Goal: Understand process/instructions: Learn how to perform a task or action

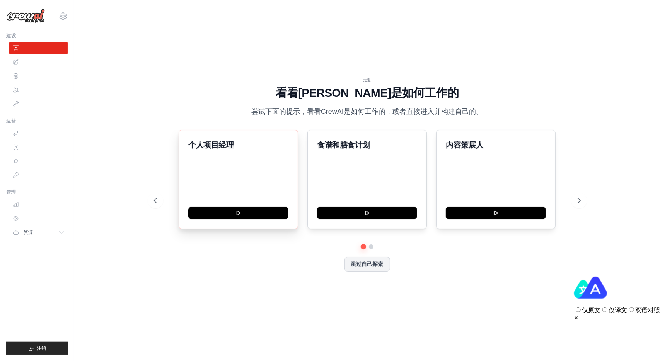
click at [253, 169] on div "Personal Project Manager 个人项目经理" at bounding box center [239, 179] width 120 height 99
click at [357, 263] on button "跳过自己探索" at bounding box center [368, 263] width 46 height 15
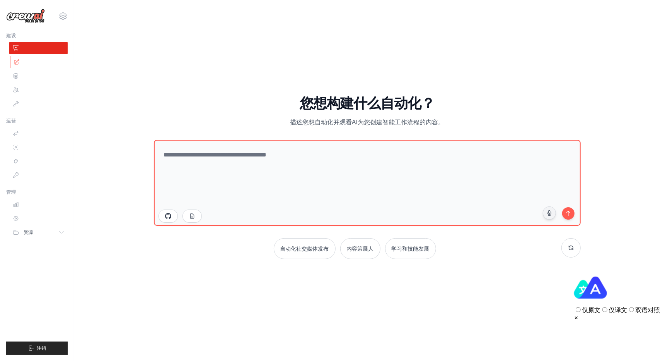
click at [33, 63] on link at bounding box center [39, 62] width 58 height 12
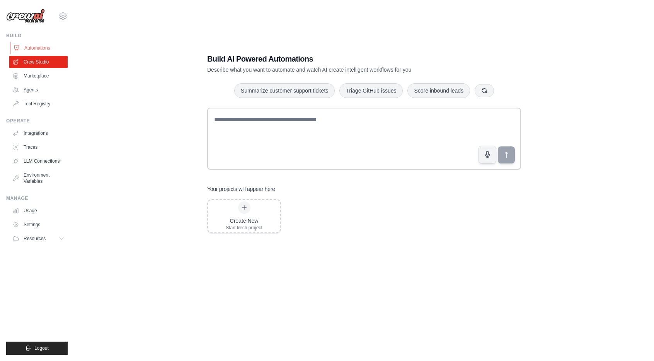
click at [34, 49] on link "Automations" at bounding box center [39, 48] width 58 height 12
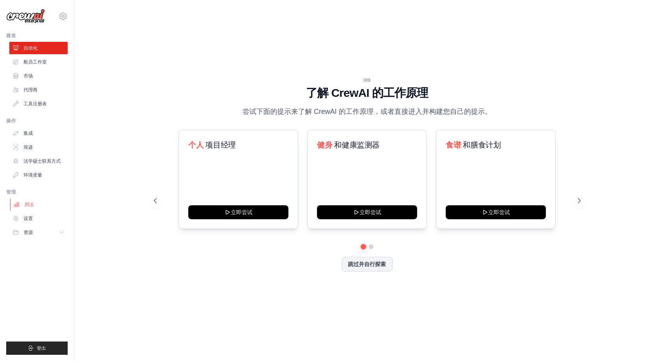
click at [33, 208] on link "用法" at bounding box center [39, 204] width 58 height 12
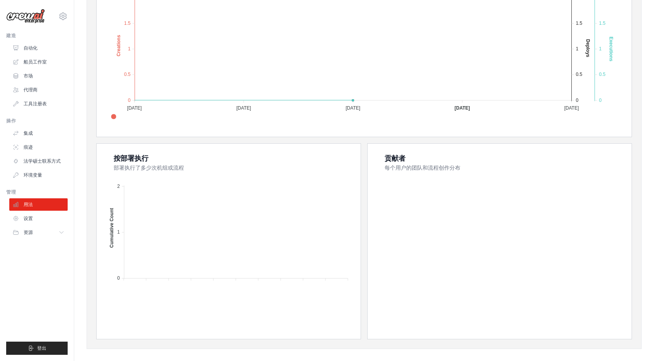
scroll to position [199, 0]
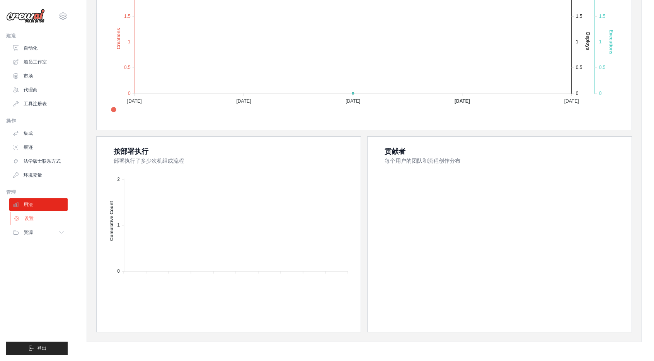
click at [29, 222] on link "设置" at bounding box center [39, 218] width 58 height 12
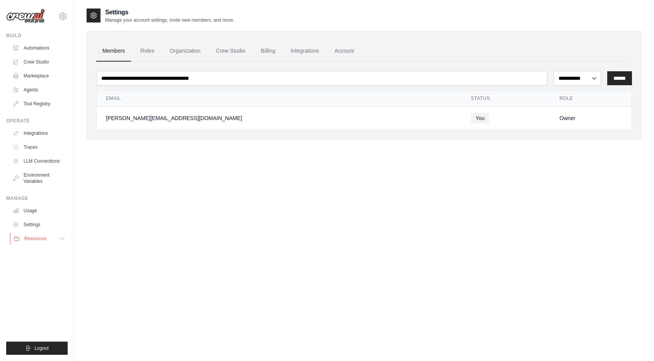
click at [51, 241] on button "Resources" at bounding box center [39, 238] width 58 height 12
click at [48, 255] on link "Documentation" at bounding box center [42, 251] width 54 height 11
click at [34, 92] on link "Agents" at bounding box center [39, 90] width 58 height 12
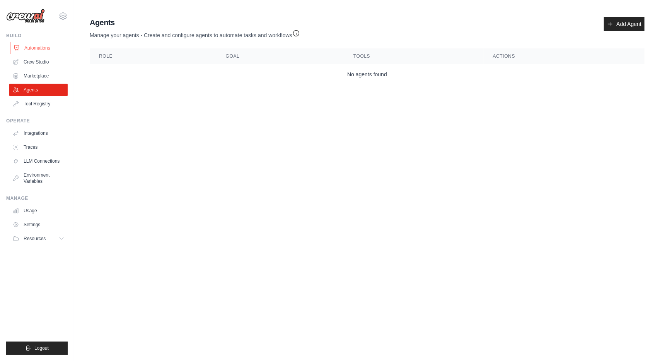
click at [46, 50] on link "Automations" at bounding box center [39, 48] width 58 height 12
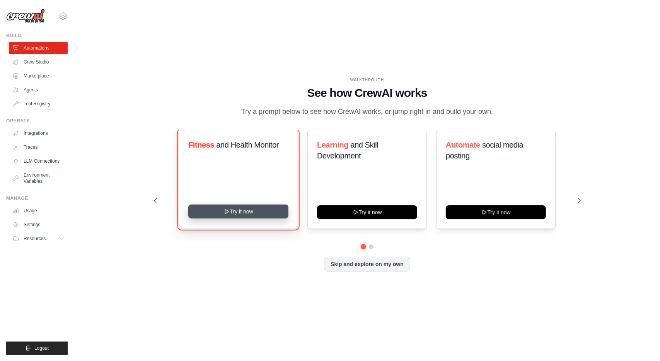
click at [238, 218] on button "Try it now" at bounding box center [238, 211] width 100 height 14
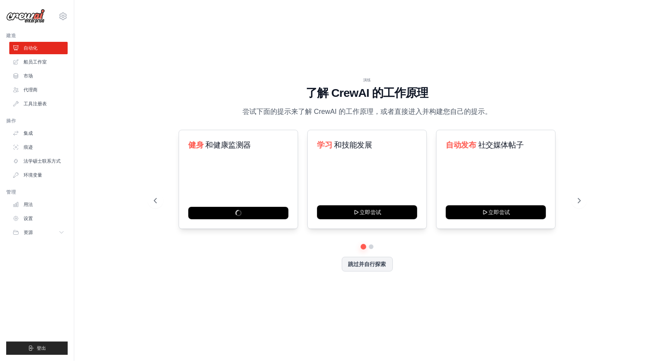
click at [630, 246] on div "演练 了解 CrewAI 的工作原理 尝试下面的提示来了解 CrewAI 的工作原理，或者直接进入并构建您自己的提示。 健身 和健康监测器 学习 和技能发展 …" at bounding box center [367, 180] width 561 height 345
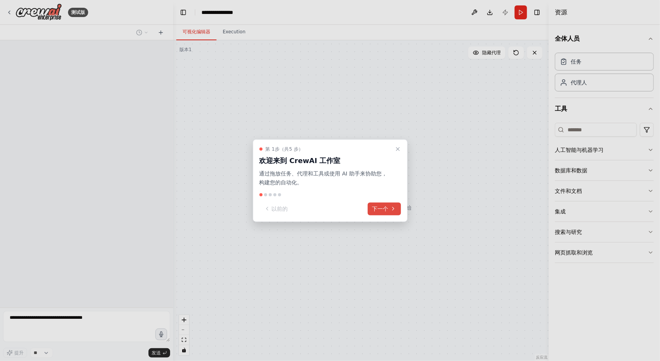
click at [376, 209] on font "下一个" at bounding box center [380, 208] width 16 height 6
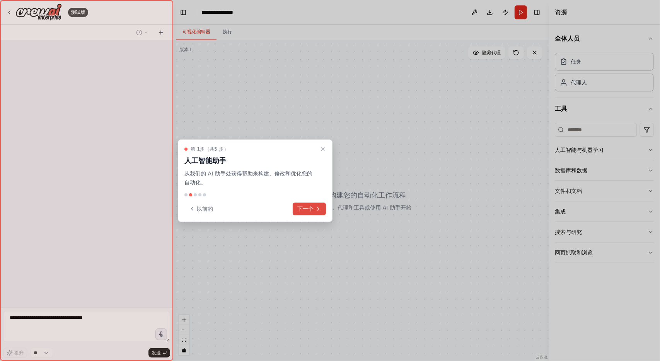
click at [301, 208] on font "下一个" at bounding box center [305, 208] width 16 height 6
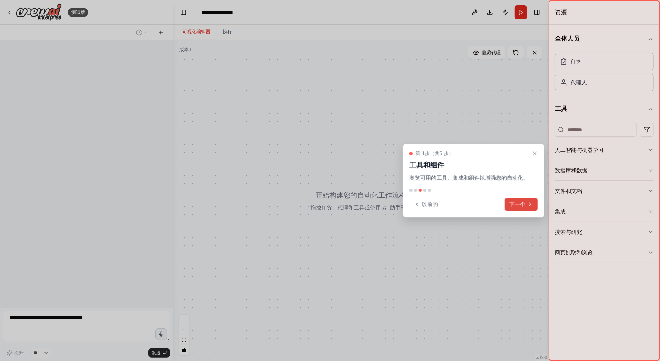
click at [512, 198] on button "下一个" at bounding box center [521, 204] width 33 height 13
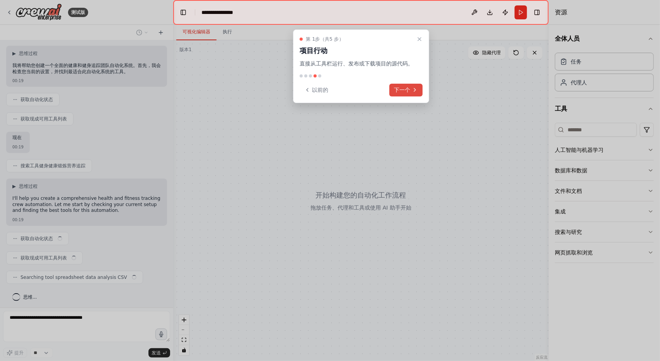
click at [403, 92] on font "下一个" at bounding box center [402, 90] width 16 height 6
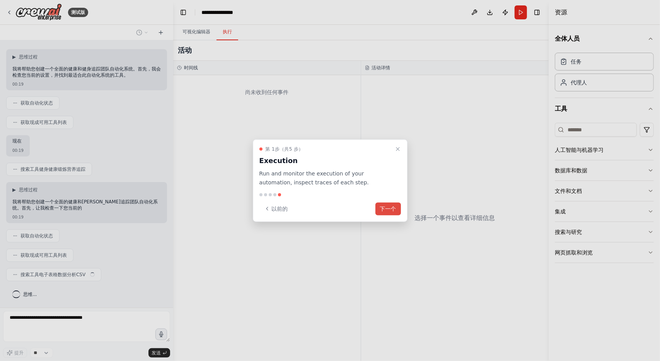
scroll to position [28, 0]
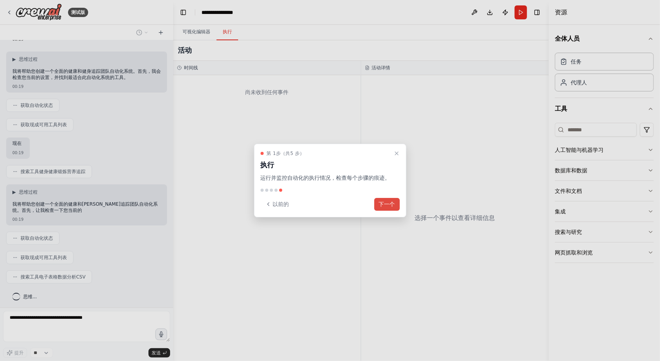
click at [388, 203] on font "下一个" at bounding box center [387, 204] width 16 height 6
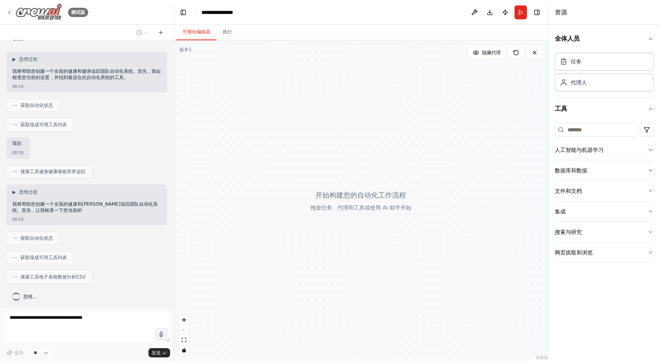
scroll to position [47, 0]
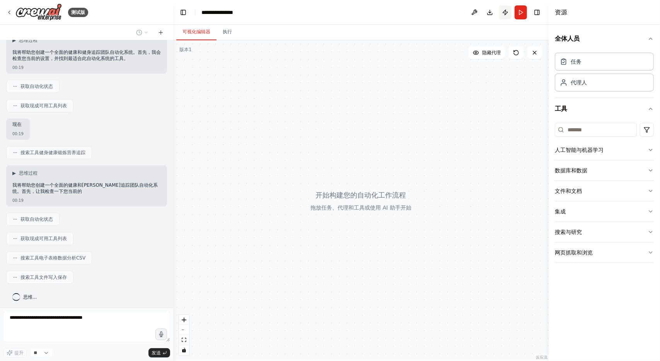
click at [503, 14] on button "Publish" at bounding box center [505, 12] width 12 height 14
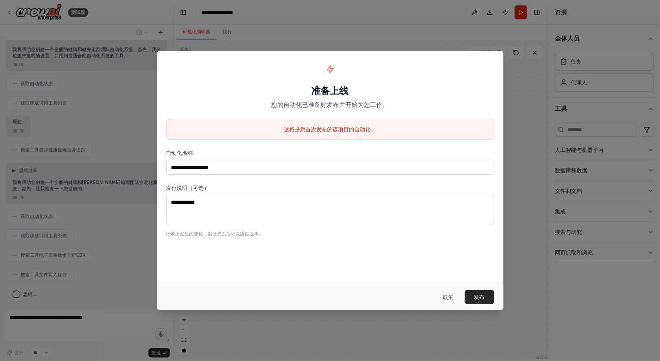
click at [453, 295] on font "取消" at bounding box center [448, 297] width 11 height 6
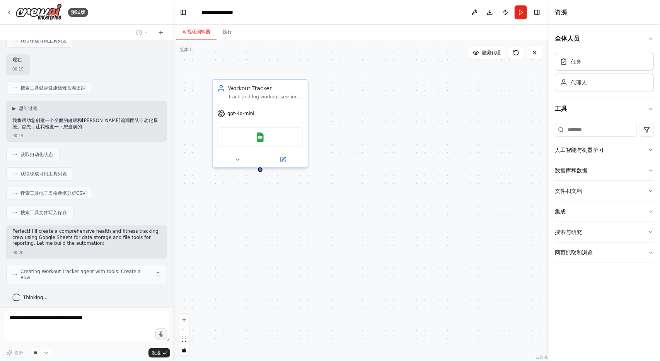
scroll to position [94, 0]
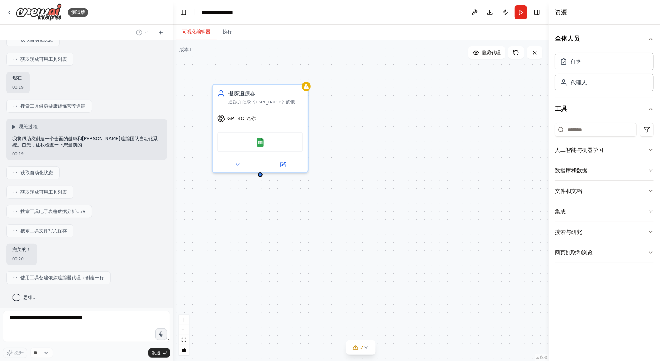
click at [301, 183] on div "锻炼追踪器 追踪并记录 {user_name} 的锻炼情况，记录锻炼详情、组数、次数、重量、时长和卡路里消耗。维护全面的锻炼历史记录，确保数据准确无误。 GP…" at bounding box center [361, 200] width 376 height 320
click at [14, 10] on div "测试版" at bounding box center [47, 11] width 82 height 17
